Goal: Transaction & Acquisition: Purchase product/service

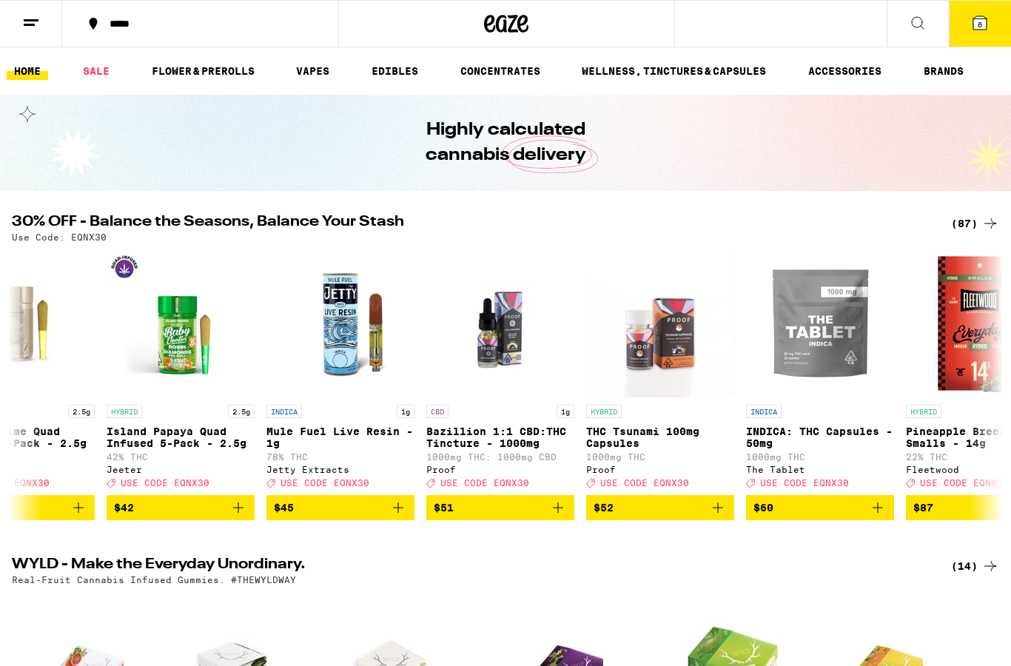
scroll to position [0, 12602]
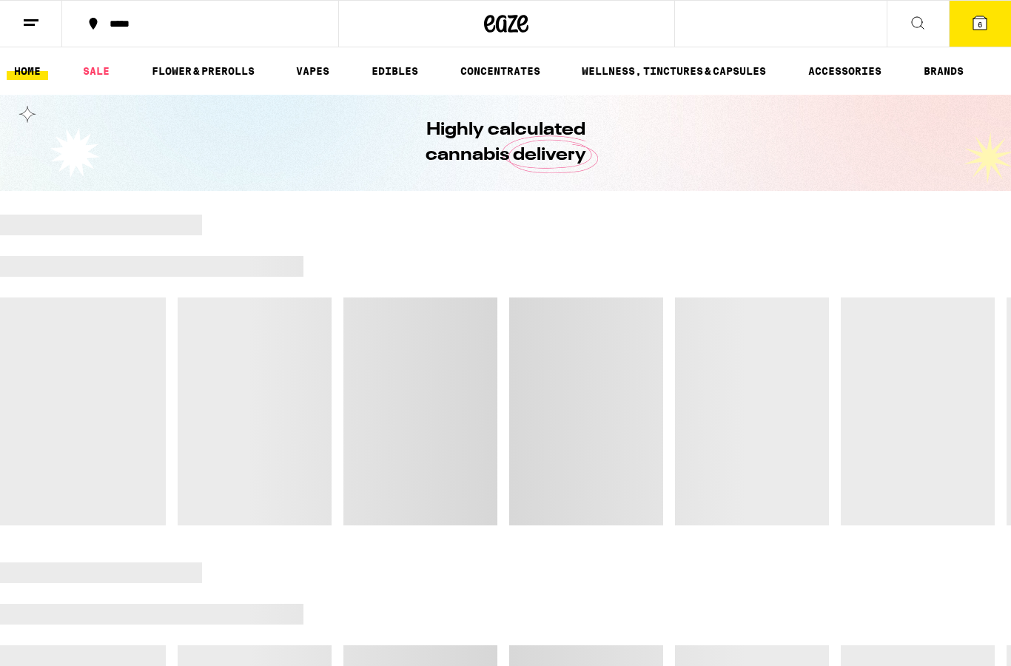
click at [34, 64] on link "HOME" at bounding box center [27, 71] width 41 height 18
click at [305, 78] on link "VAPES" at bounding box center [313, 71] width 48 height 18
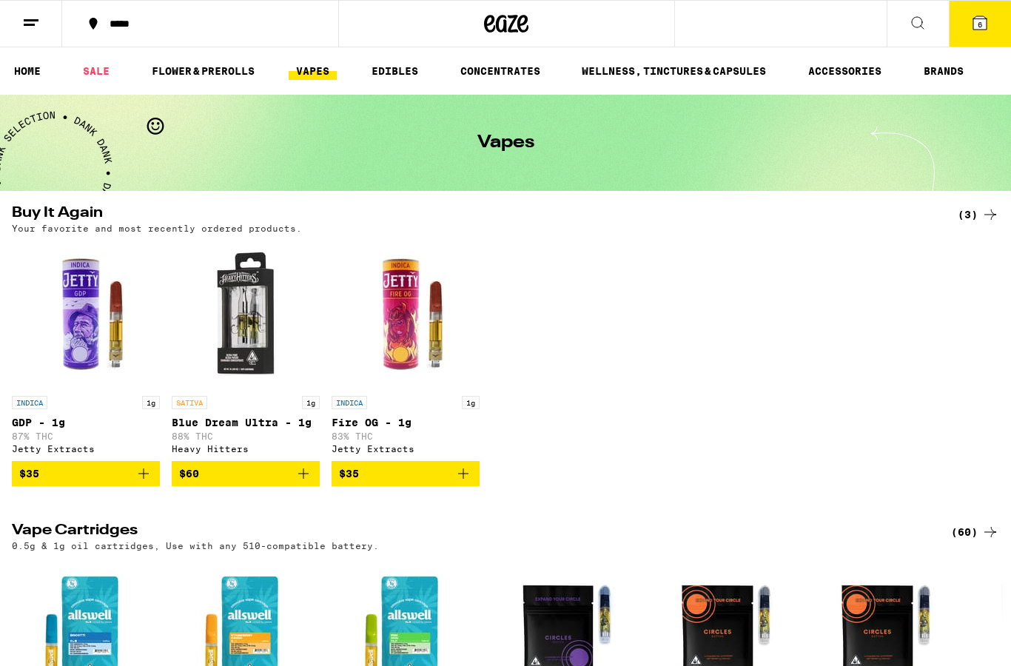
click at [32, 73] on link "HOME" at bounding box center [27, 71] width 41 height 18
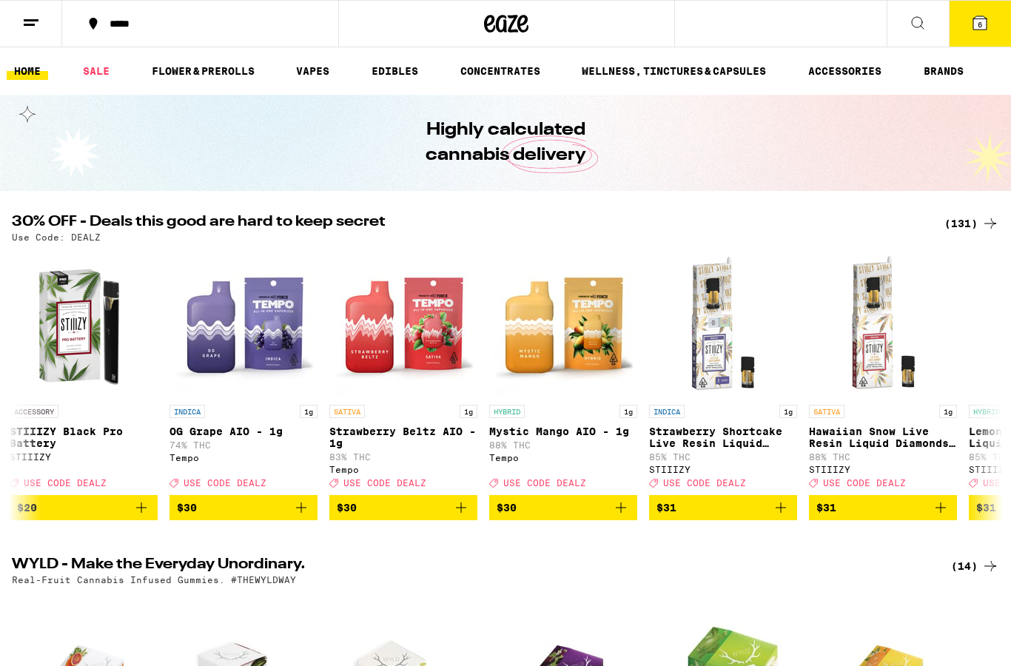
scroll to position [0, 14251]
